Goal: Check status: Check status

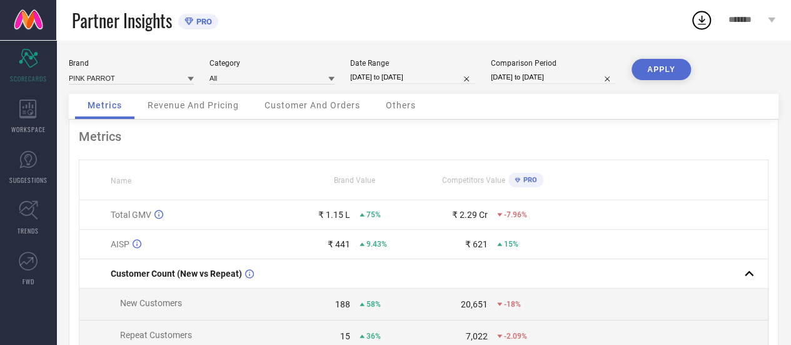
select select "6"
select select "2025"
select select "7"
select select "2025"
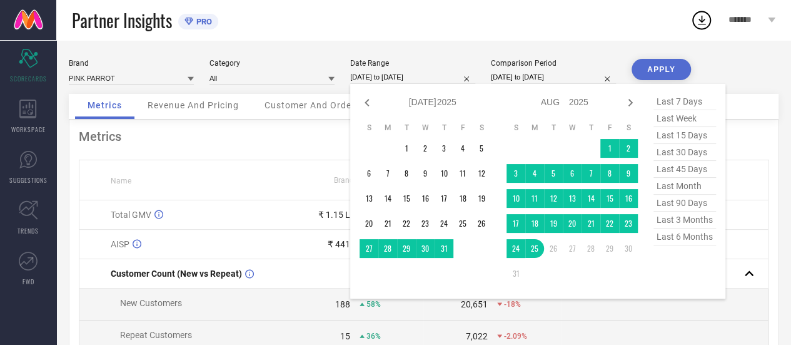
click at [391, 77] on input "[DATE] to [DATE]" at bounding box center [412, 77] width 125 height 13
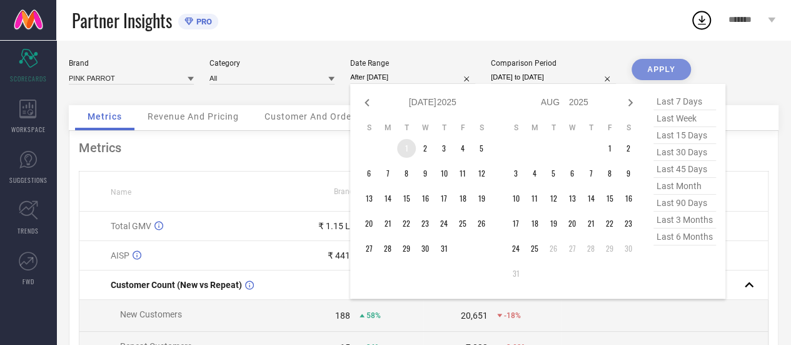
drag, startPoint x: 405, startPoint y: 144, endPoint x: 382, endPoint y: 262, distance: 120.5
click at [382, 262] on table "S M T W T F S 1 2 3 4 5 6 7 8 9 10 11 12 13 14 15 16 17 18 19 20 21 22 23 24 25…" at bounding box center [425, 190] width 131 height 148
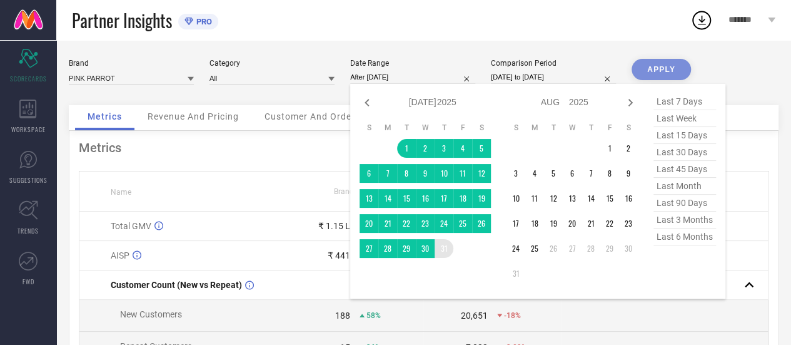
type input "[DATE] to [DATE]"
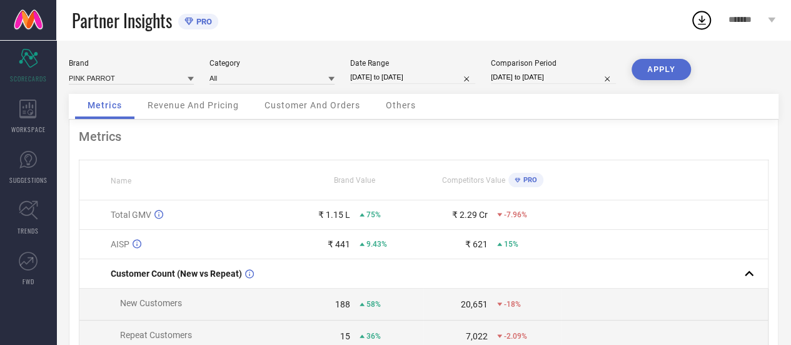
click at [652, 69] on button "APPLY" at bounding box center [661, 69] width 59 height 21
